Goal: Task Accomplishment & Management: Use online tool/utility

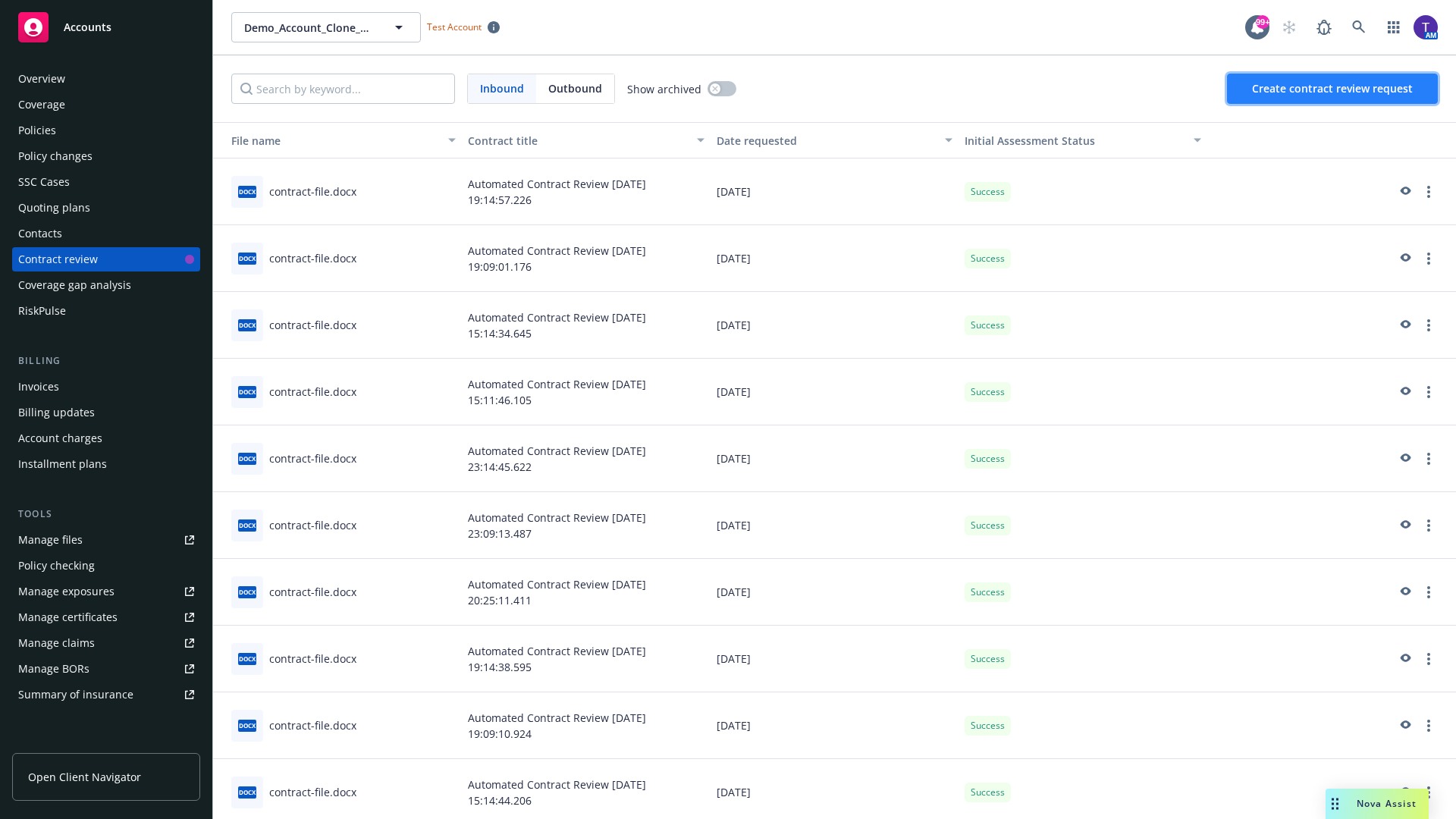
click at [1333, 88] on span "Create contract review request" at bounding box center [1332, 87] width 161 height 14
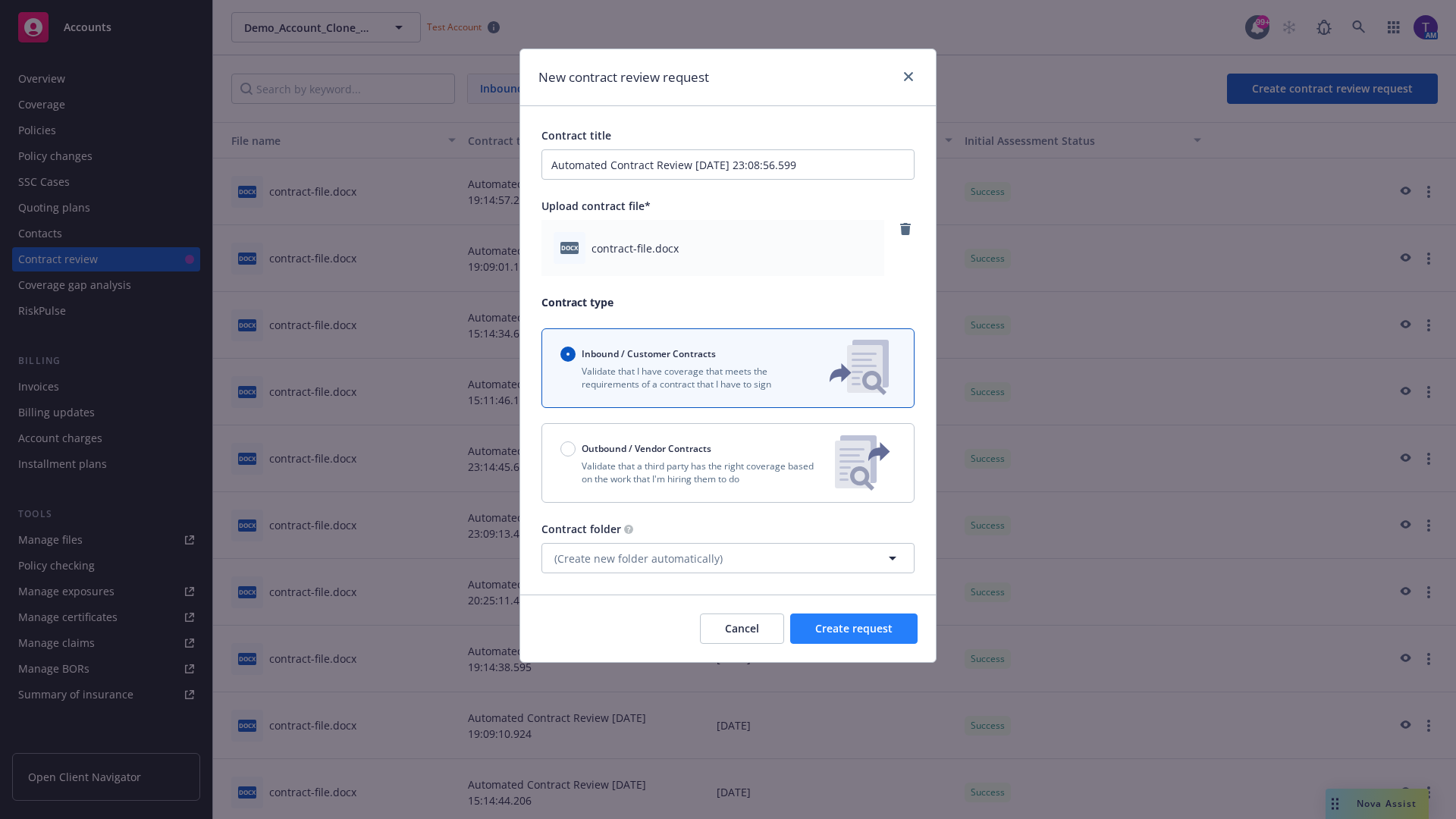
type input "Automated Contract Review [DATE] 23:08:56.599"
click at [854, 628] on span "Create request" at bounding box center [854, 627] width 77 height 14
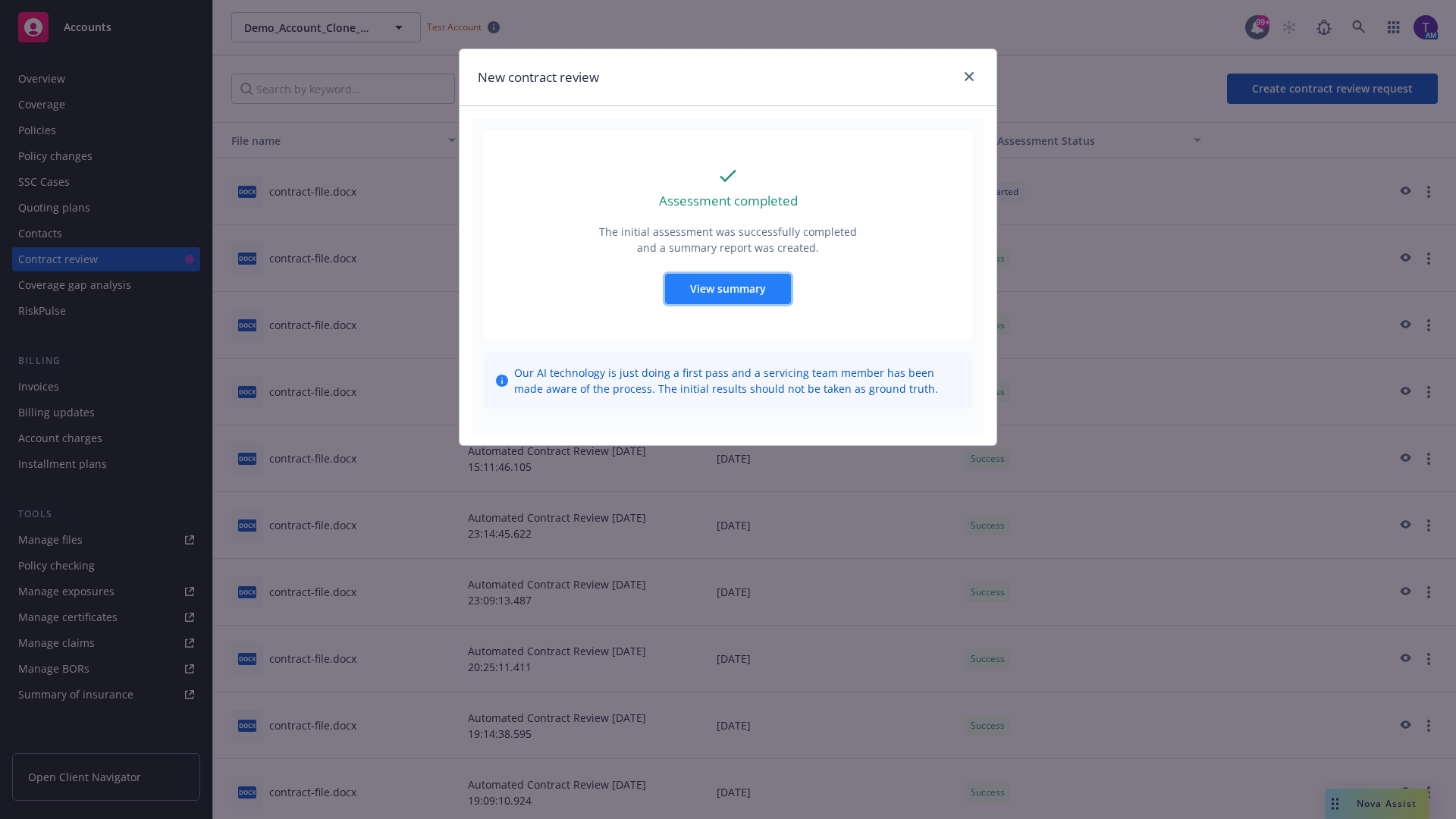
click at [727, 288] on span "View summary" at bounding box center [728, 288] width 76 height 14
